Goal: Task Accomplishment & Management: Use online tool/utility

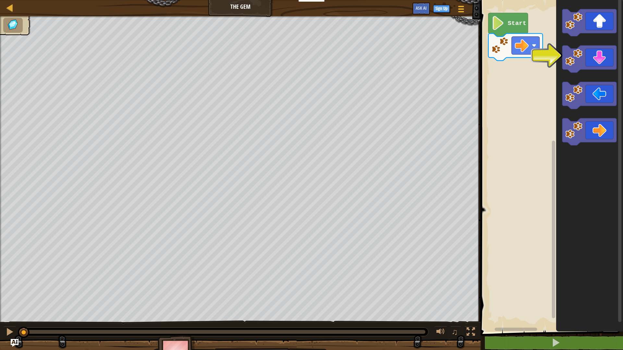
click at [513, 13] on g "Start" at bounding box center [515, 37] width 54 height 48
click at [511, 21] on text "Start" at bounding box center [517, 23] width 18 height 7
